Goal: Information Seeking & Learning: Learn about a topic

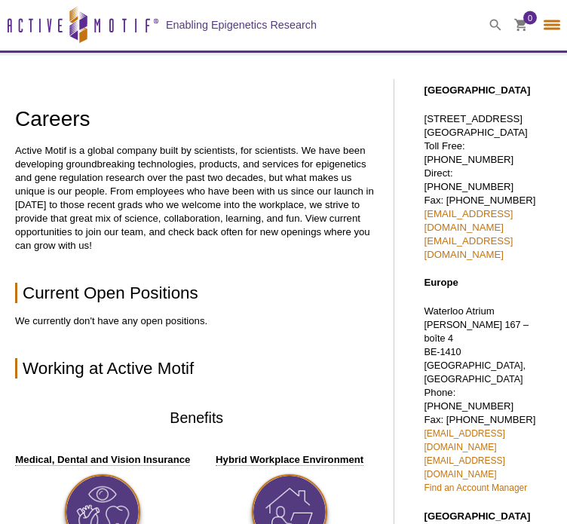
select select "[GEOGRAPHIC_DATA]"
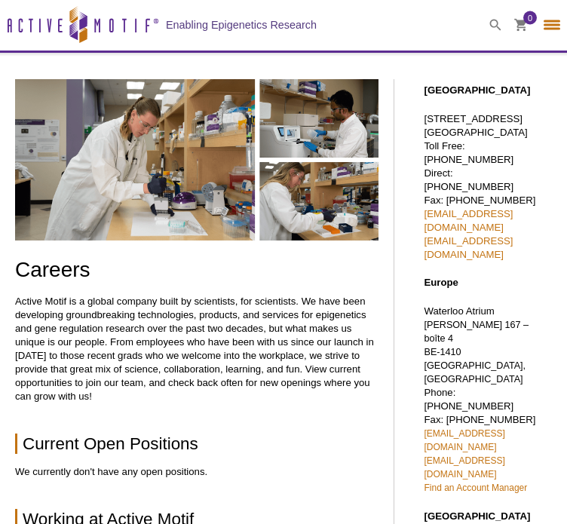
select select "[GEOGRAPHIC_DATA]"
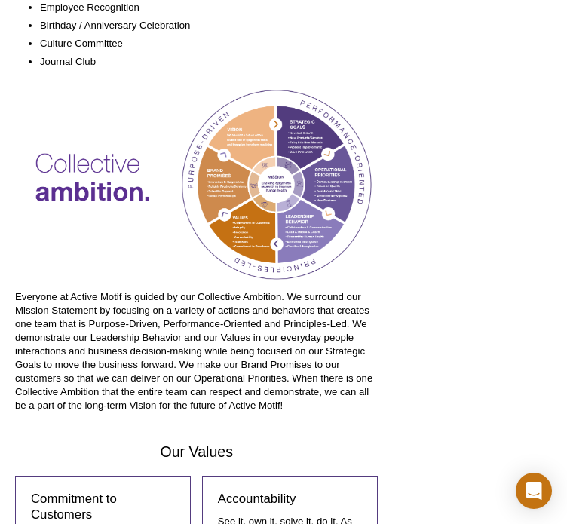
scroll to position [1096, 0]
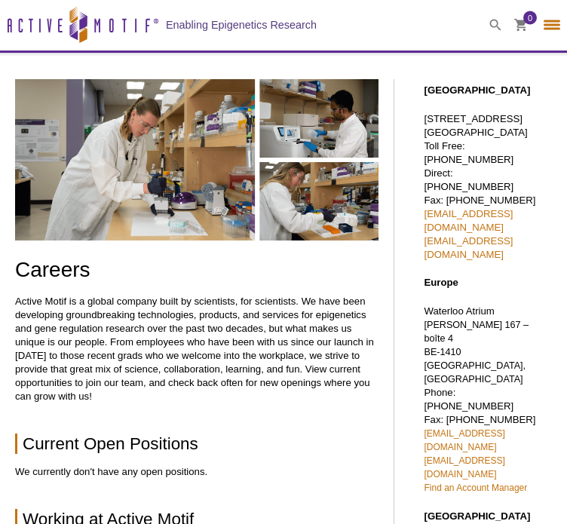
select select "[GEOGRAPHIC_DATA]"
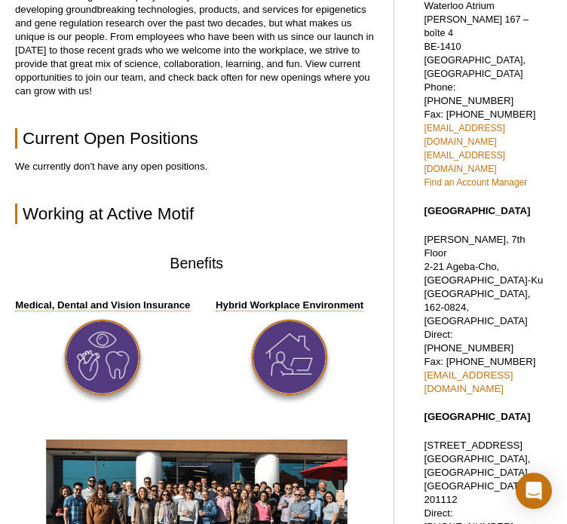
scroll to position [510, 0]
